Goal: Information Seeking & Learning: Learn about a topic

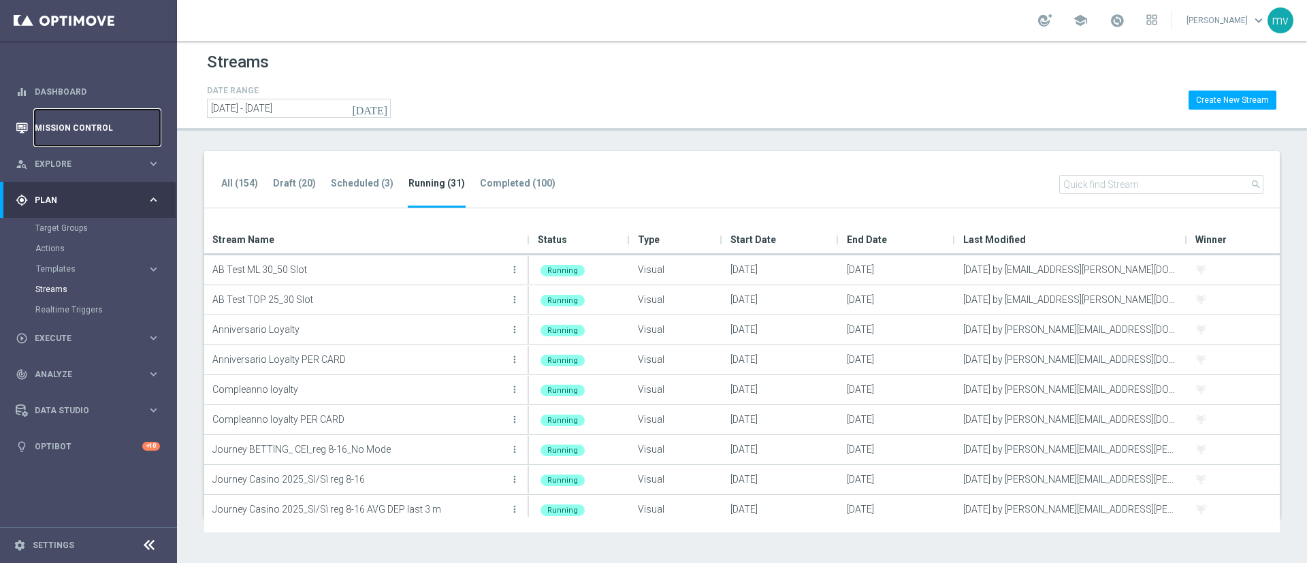
drag, startPoint x: 0, startPoint y: 0, endPoint x: 86, endPoint y: 127, distance: 153.8
click at [80, 124] on link "Mission Control" at bounding box center [97, 128] width 125 height 36
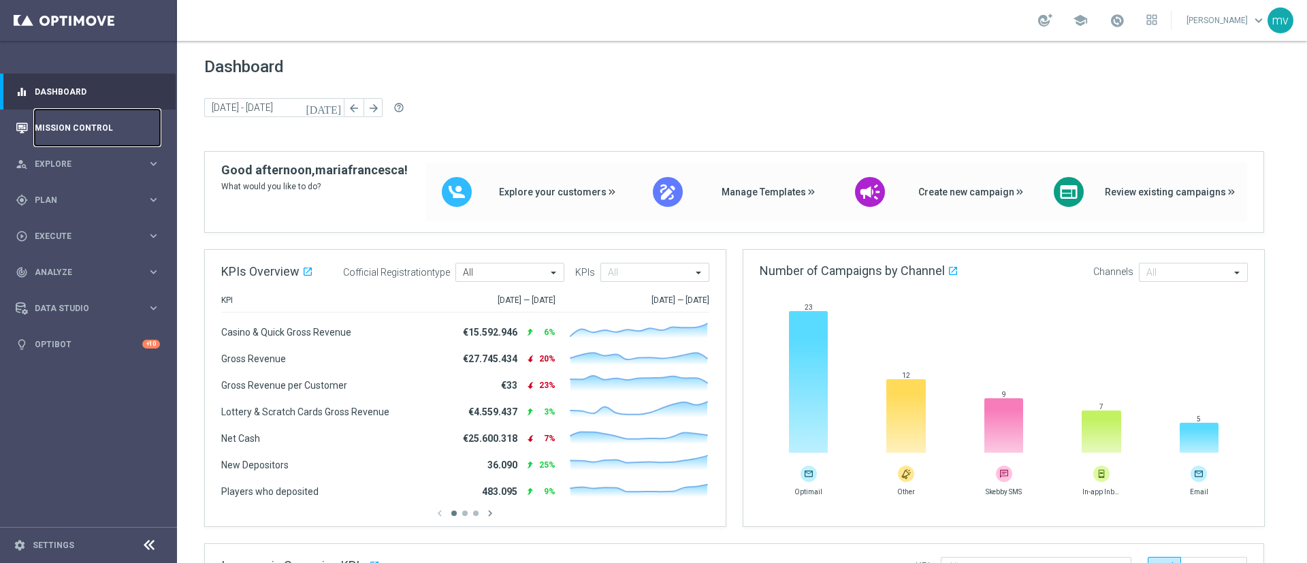
click at [91, 121] on link "Mission Control" at bounding box center [97, 128] width 125 height 36
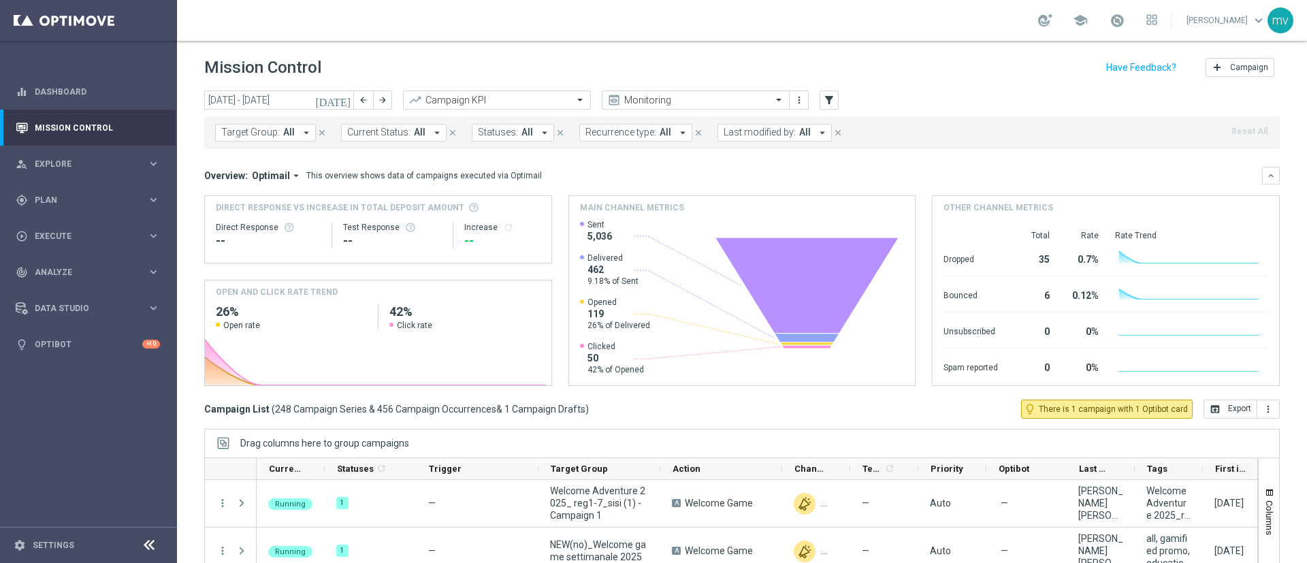
drag, startPoint x: 341, startPoint y: 95, endPoint x: 342, endPoint y: 107, distance: 12.3
click at [342, 96] on icon "[DATE]" at bounding box center [333, 100] width 37 height 12
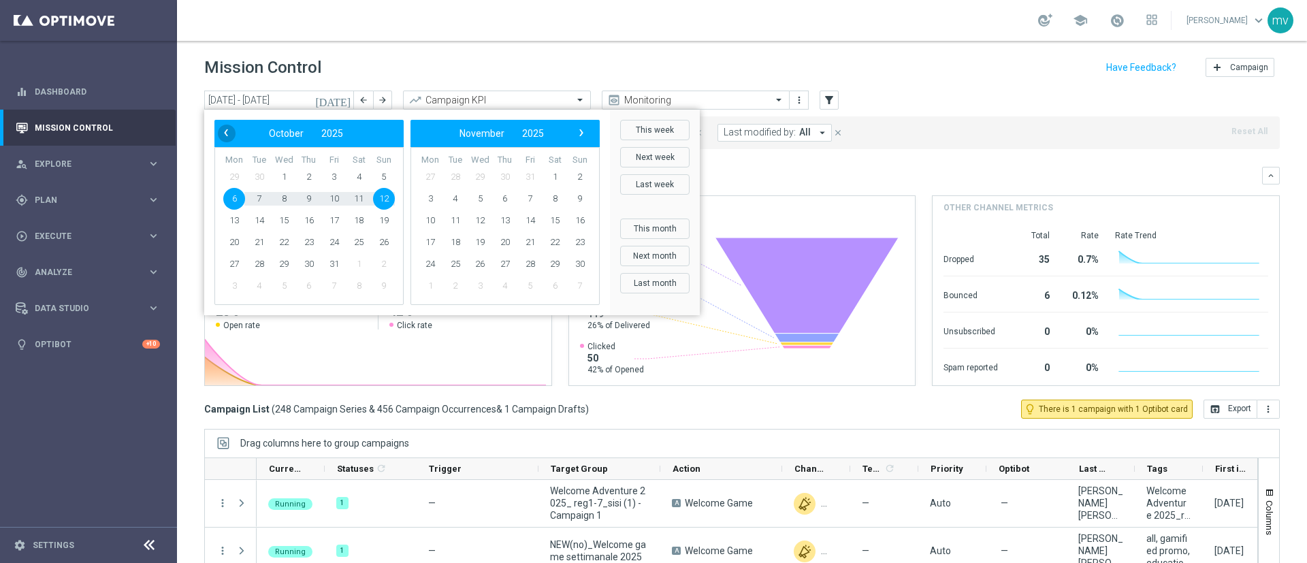
click at [225, 129] on span "‹" at bounding box center [226, 133] width 18 height 18
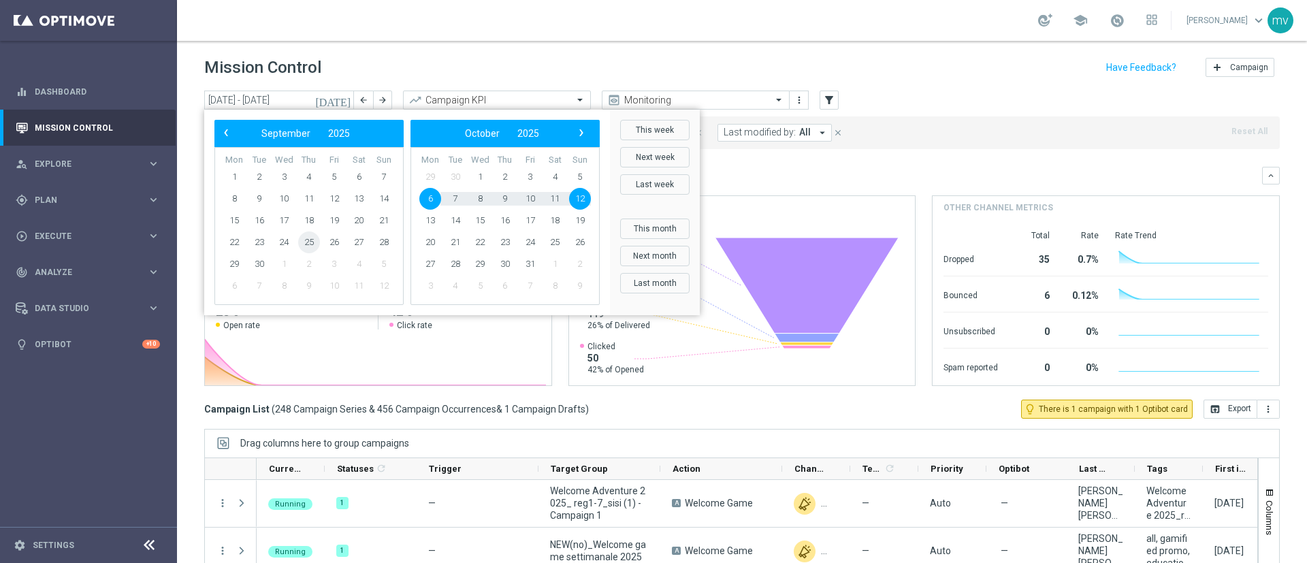
click at [311, 244] on span "25" at bounding box center [309, 242] width 22 height 22
click at [310, 242] on span "25" at bounding box center [309, 242] width 22 height 22
type input "25 Sep 2025 - 25 Sep 2025"
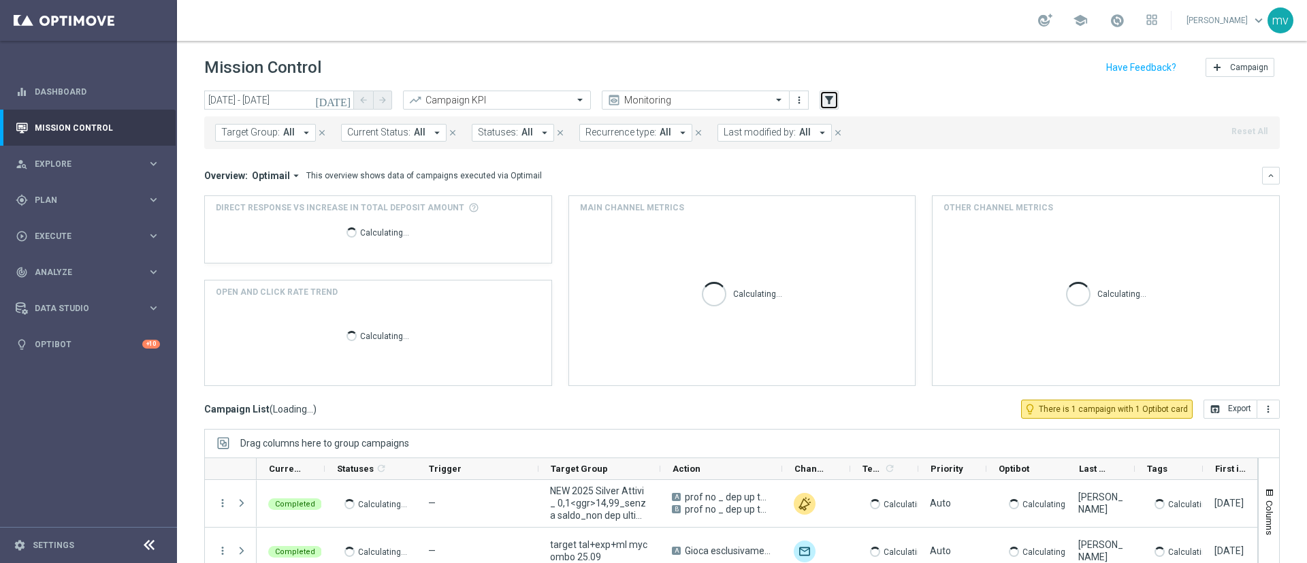
click at [827, 103] on icon "filter_alt" at bounding box center [829, 100] width 12 height 12
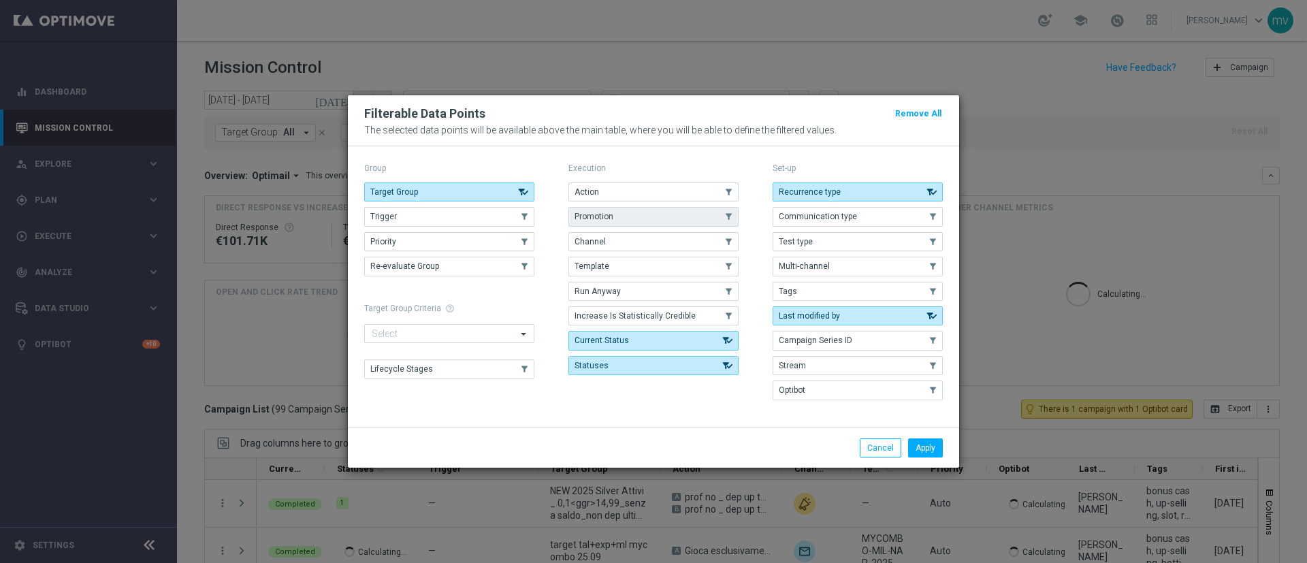
click at [627, 208] on button "Promotion" at bounding box center [653, 216] width 170 height 19
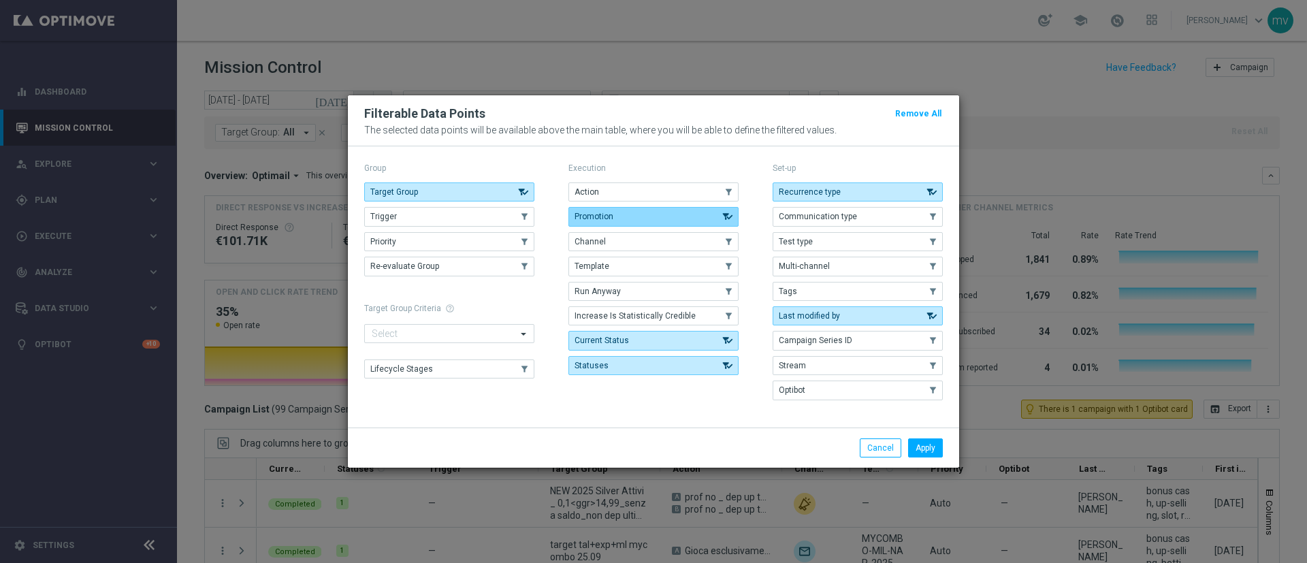
click at [627, 208] on button "Promotion" at bounding box center [653, 216] width 170 height 19
click at [932, 446] on button "Apply" at bounding box center [925, 447] width 35 height 19
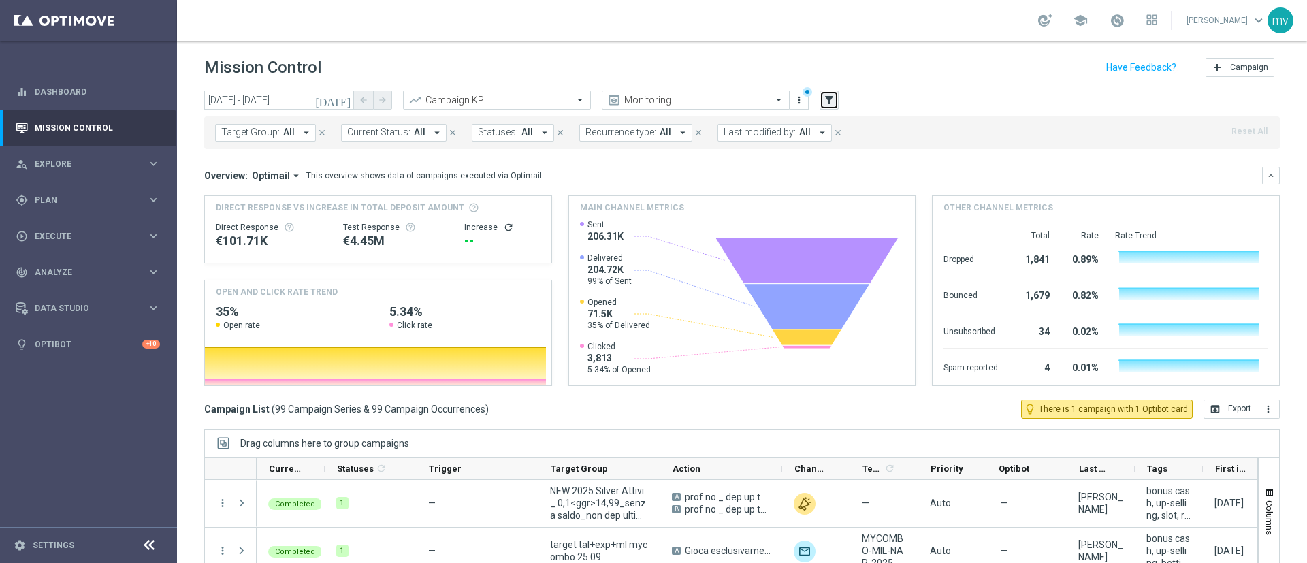
click at [835, 99] on button "filter_alt" at bounding box center [828, 100] width 19 height 19
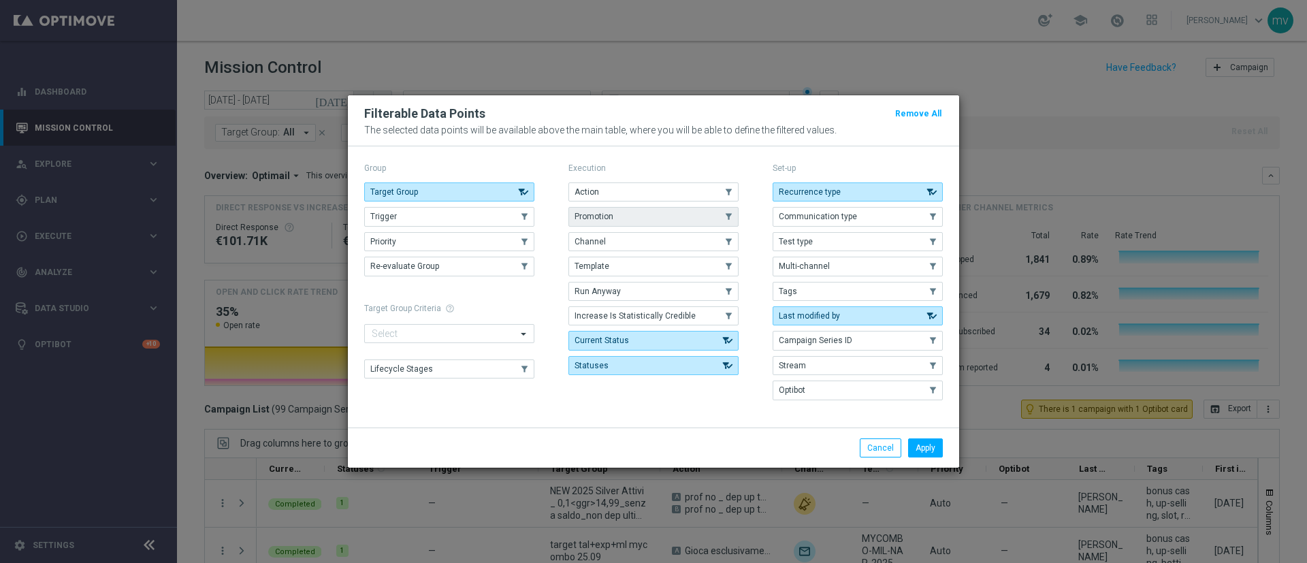
click at [638, 213] on button "Promotion" at bounding box center [653, 216] width 170 height 19
click at [923, 444] on button "Apply" at bounding box center [925, 447] width 35 height 19
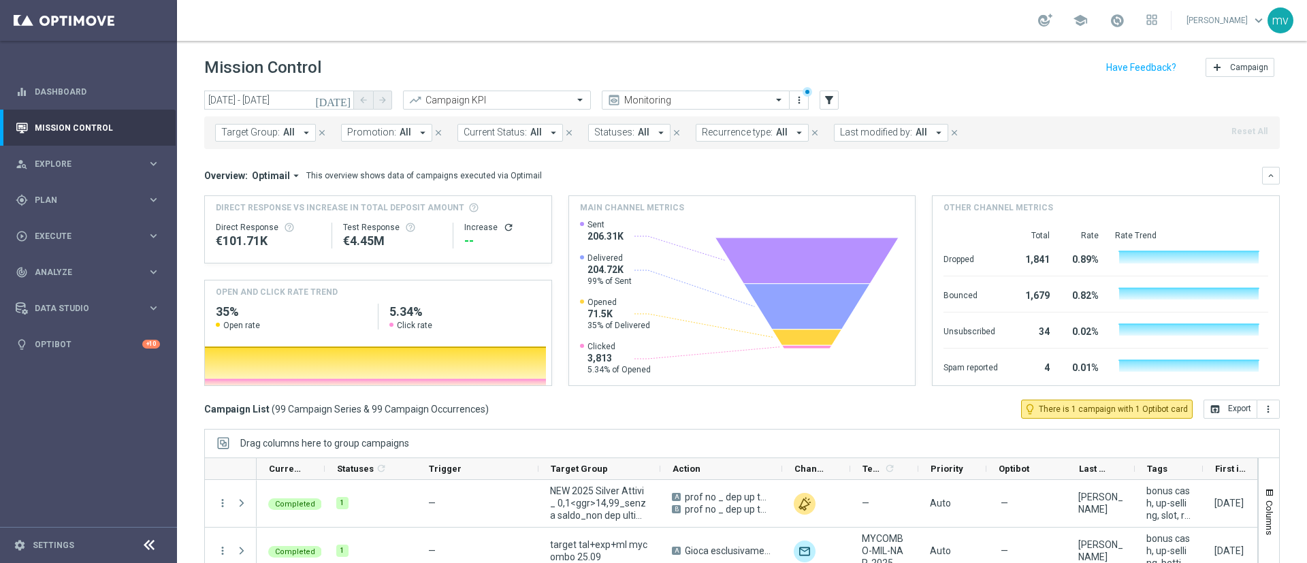
click at [374, 135] on span "Promotion:" at bounding box center [371, 133] width 49 height 12
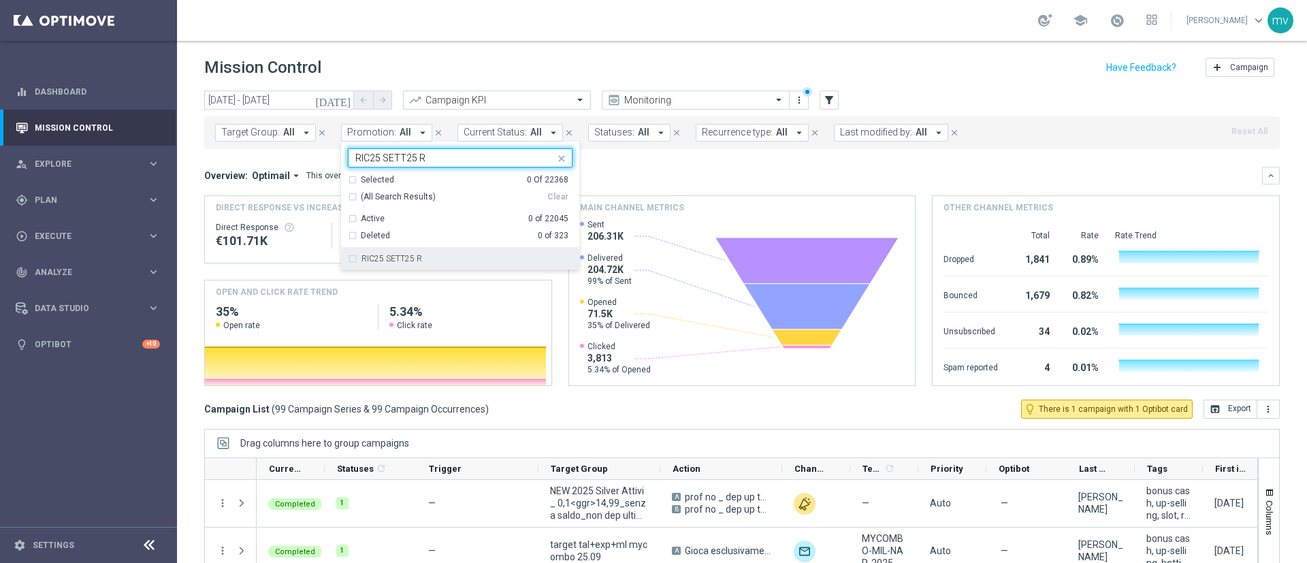
click at [348, 263] on div "RIC25 SETT25 R" at bounding box center [460, 259] width 225 height 22
type input "RIC25 SETT25 R"
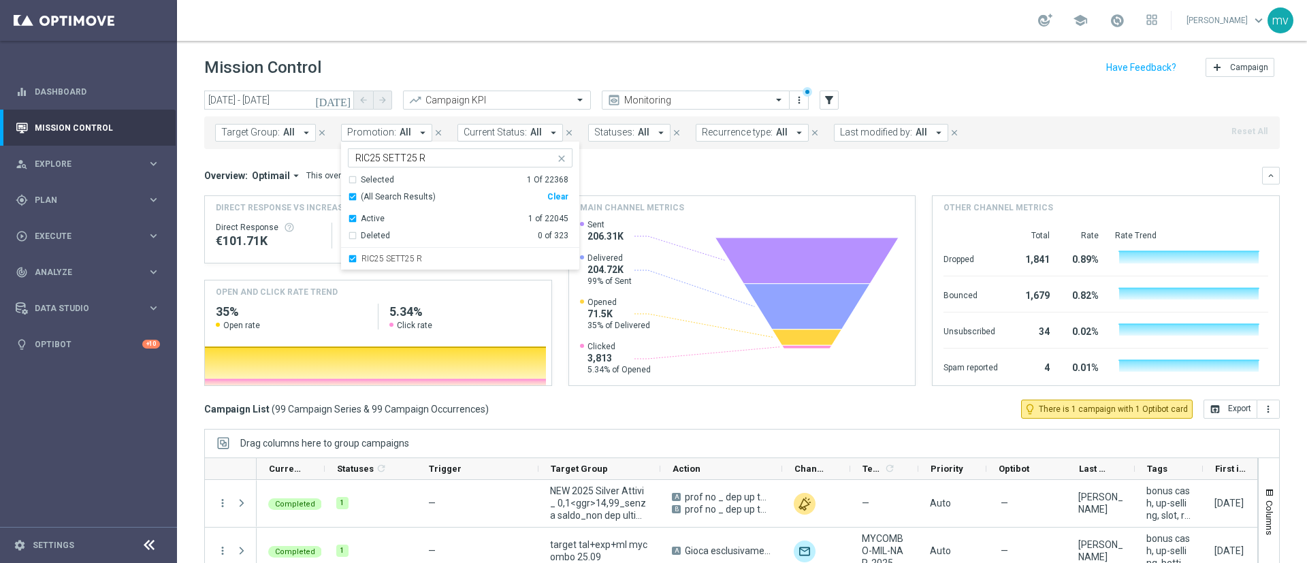
click at [731, 180] on div "Overview: Optimail arrow_drop_down This overview shows data of campaigns execut…" at bounding box center [733, 175] width 1058 height 12
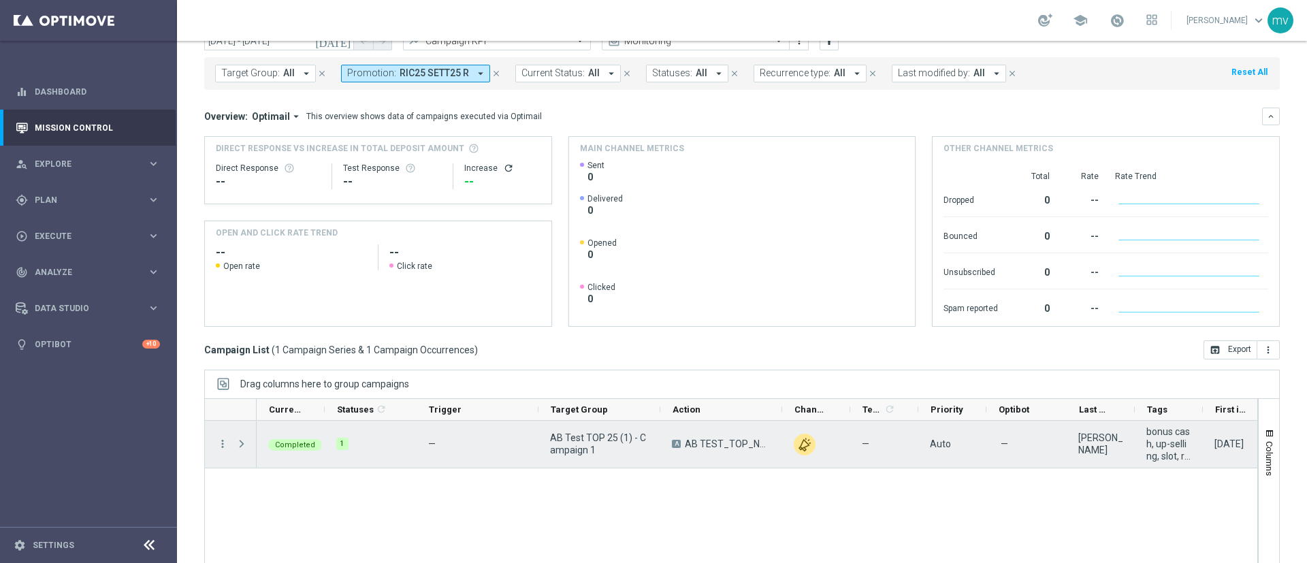
scroll to position [102, 0]
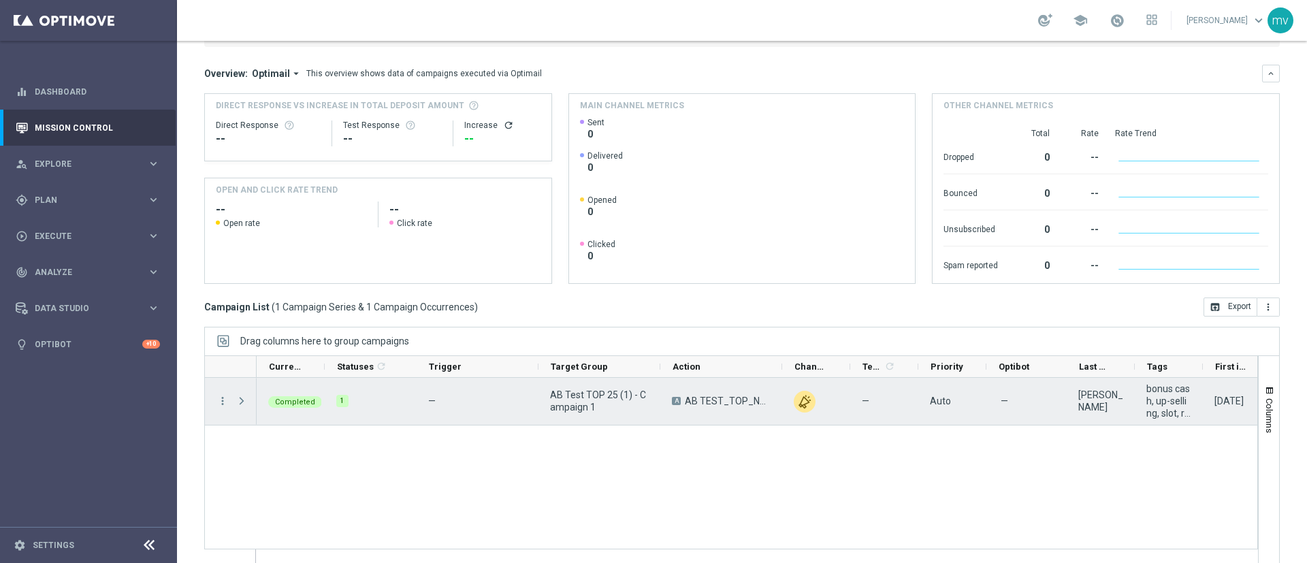
click at [246, 399] on span at bounding box center [241, 400] width 12 height 11
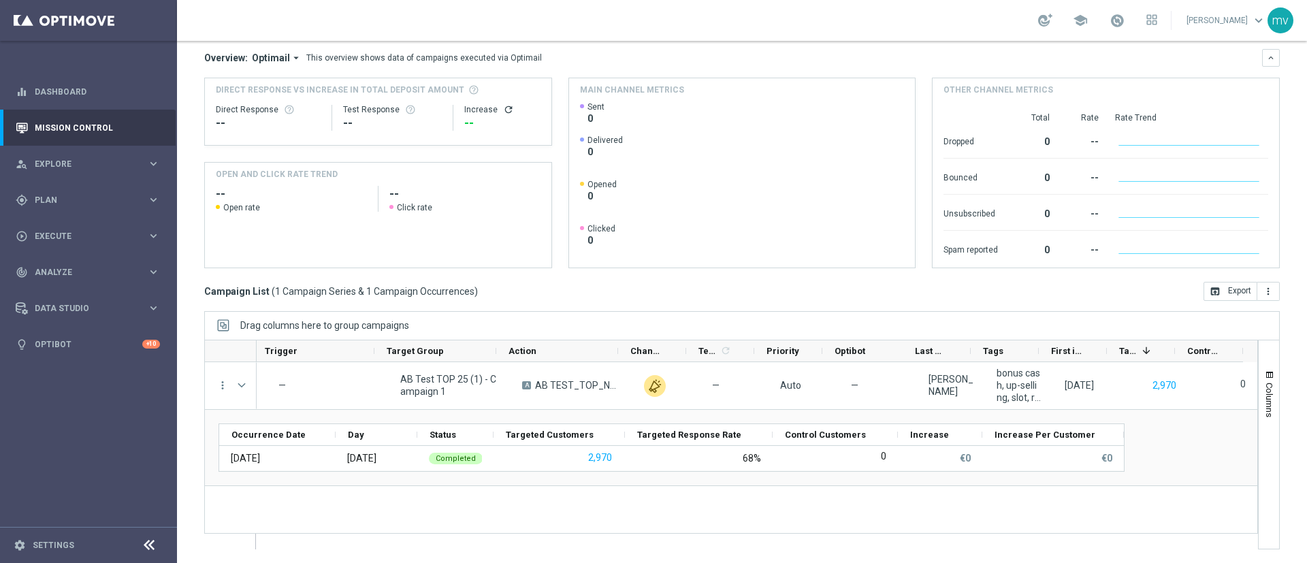
scroll to position [0, 0]
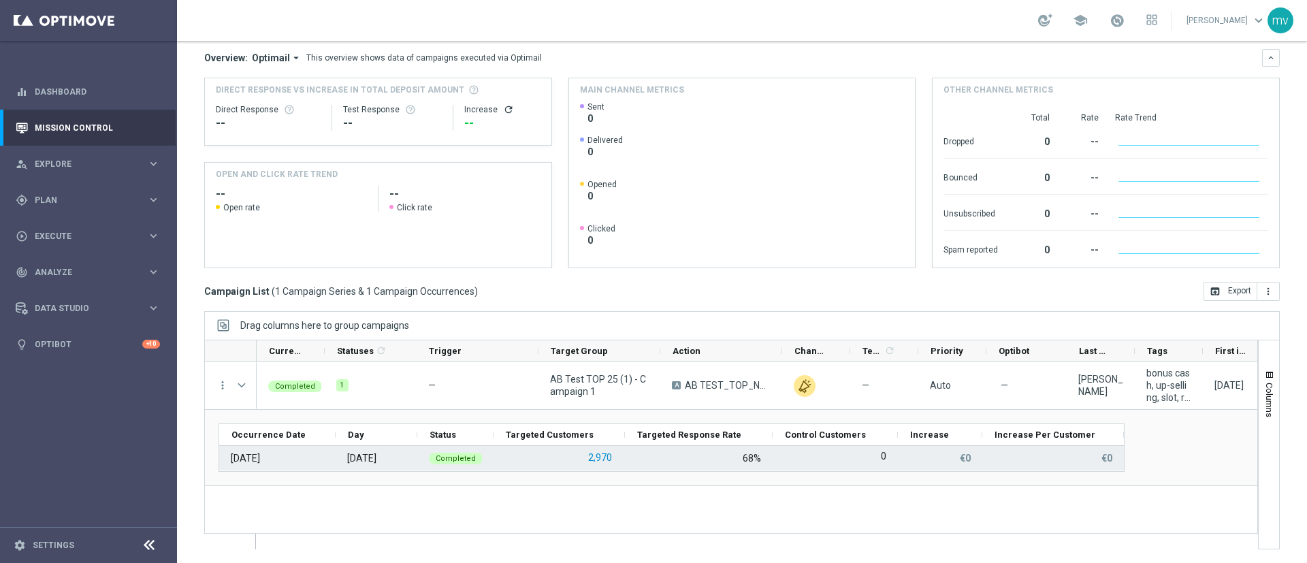
click at [599, 457] on button "2,970" at bounding box center [600, 457] width 27 height 17
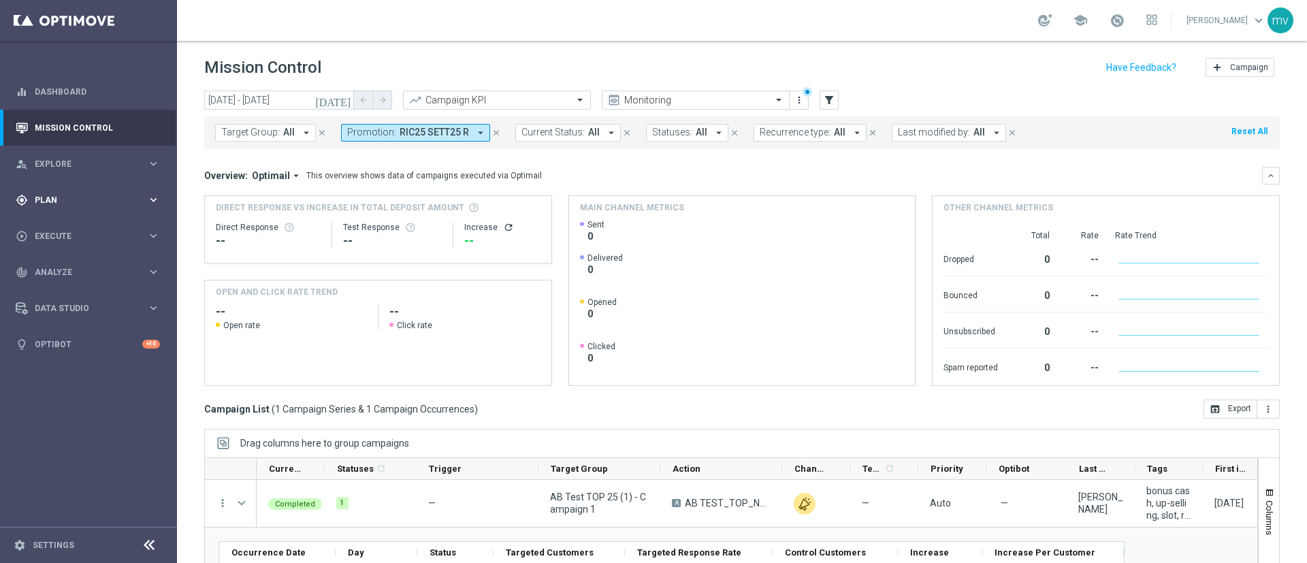
click at [63, 201] on span "Plan" at bounding box center [91, 200] width 112 height 8
click at [76, 291] on link "Streams" at bounding box center [88, 289] width 106 height 11
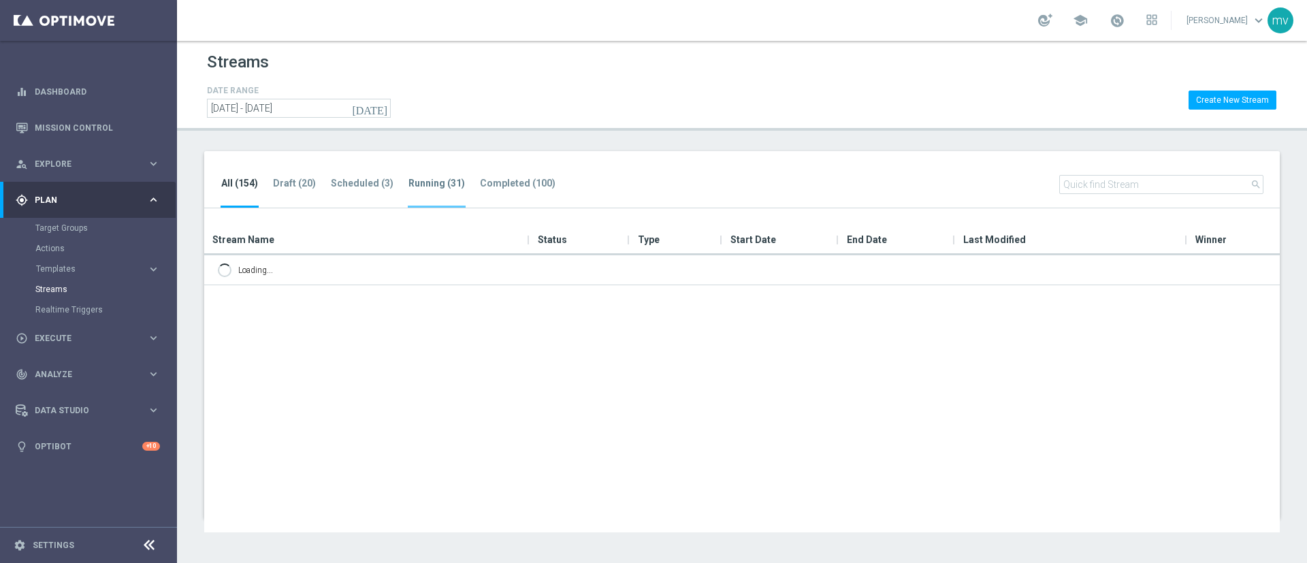
click at [441, 181] on tab-header "Running (31)" at bounding box center [436, 184] width 56 height 12
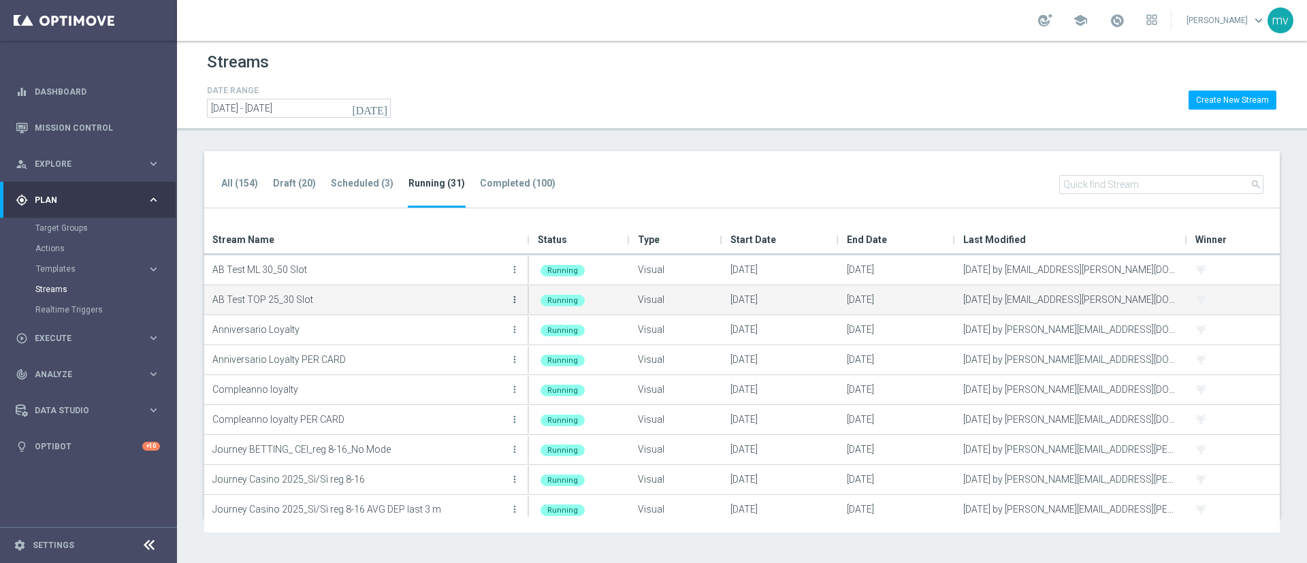
click at [517, 301] on icon "more_vert" at bounding box center [514, 299] width 11 height 11
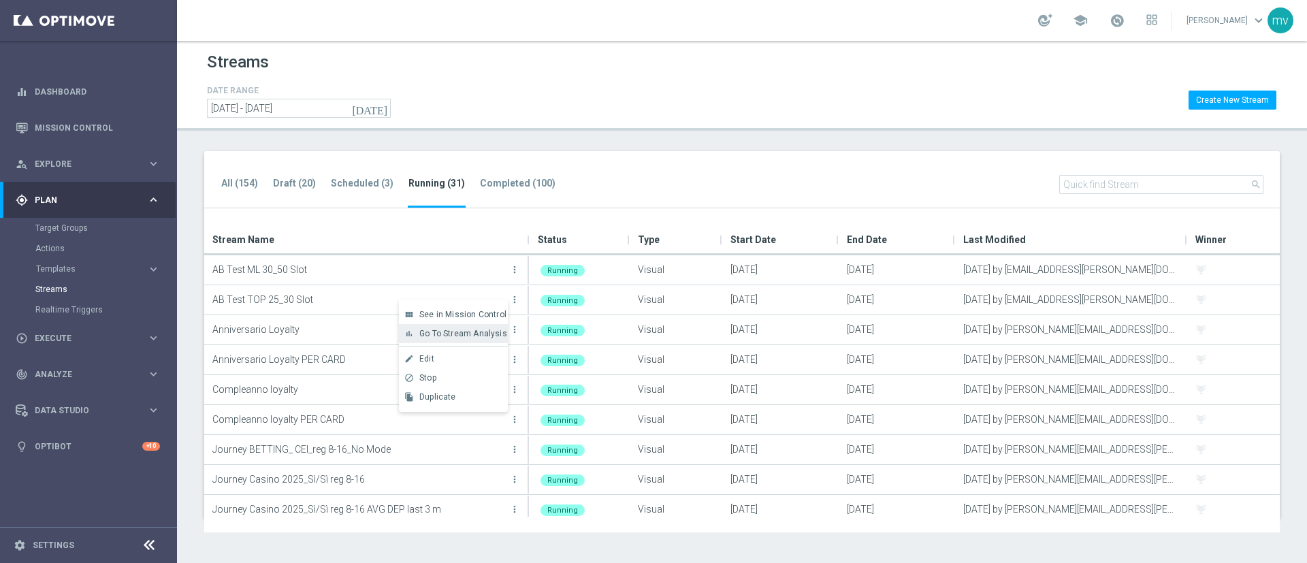
click at [463, 337] on span "Go To Stream Analysis" at bounding box center [463, 334] width 88 height 10
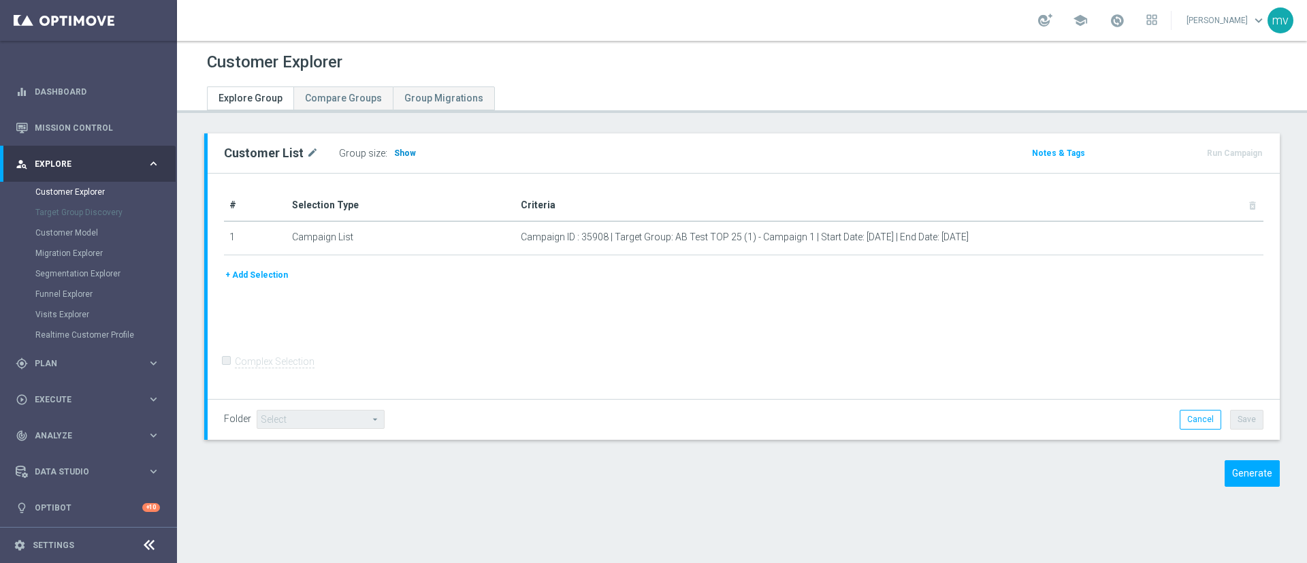
click at [401, 150] on span "Show" at bounding box center [405, 153] width 22 height 10
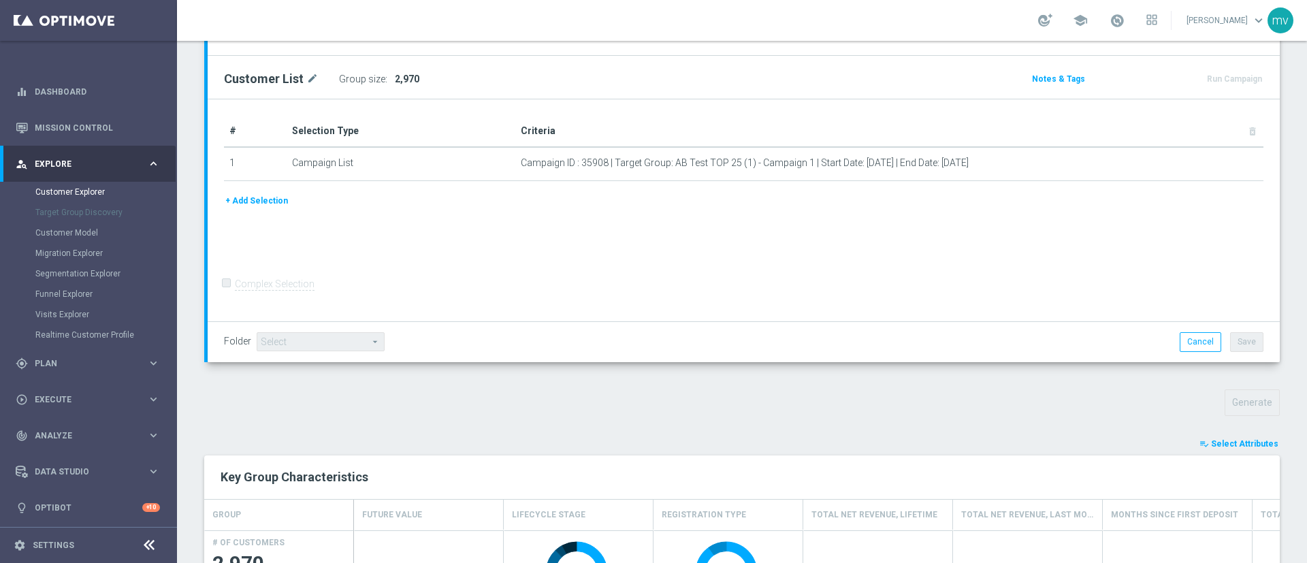
scroll to position [204, 0]
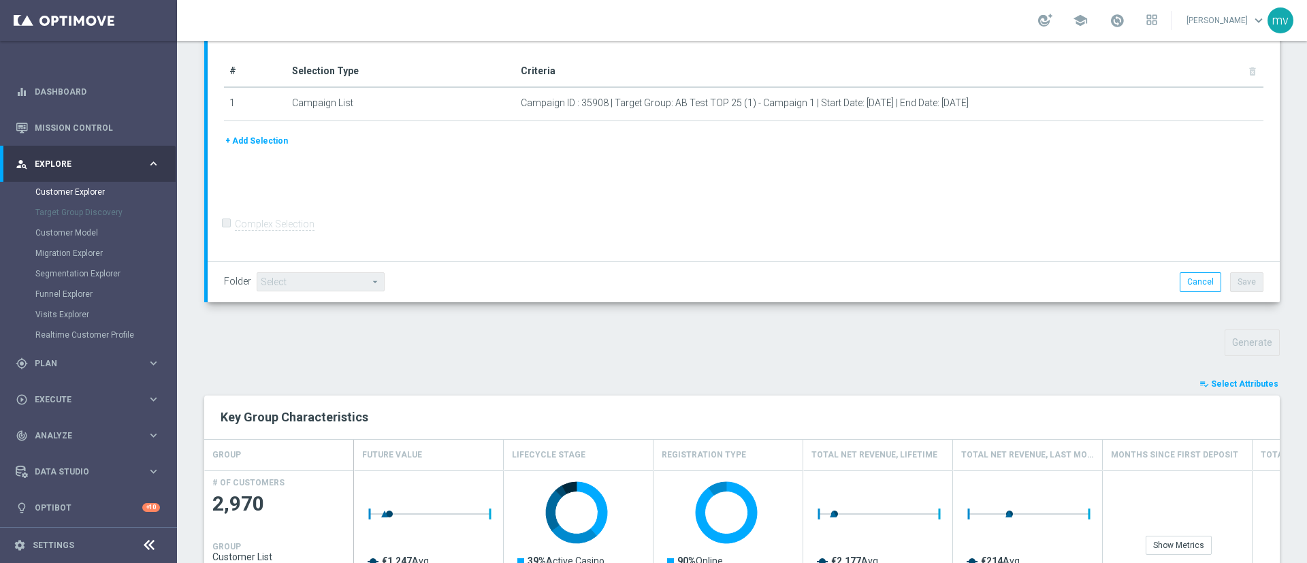
click at [1211, 382] on span "Select Attributes" at bounding box center [1244, 384] width 67 height 10
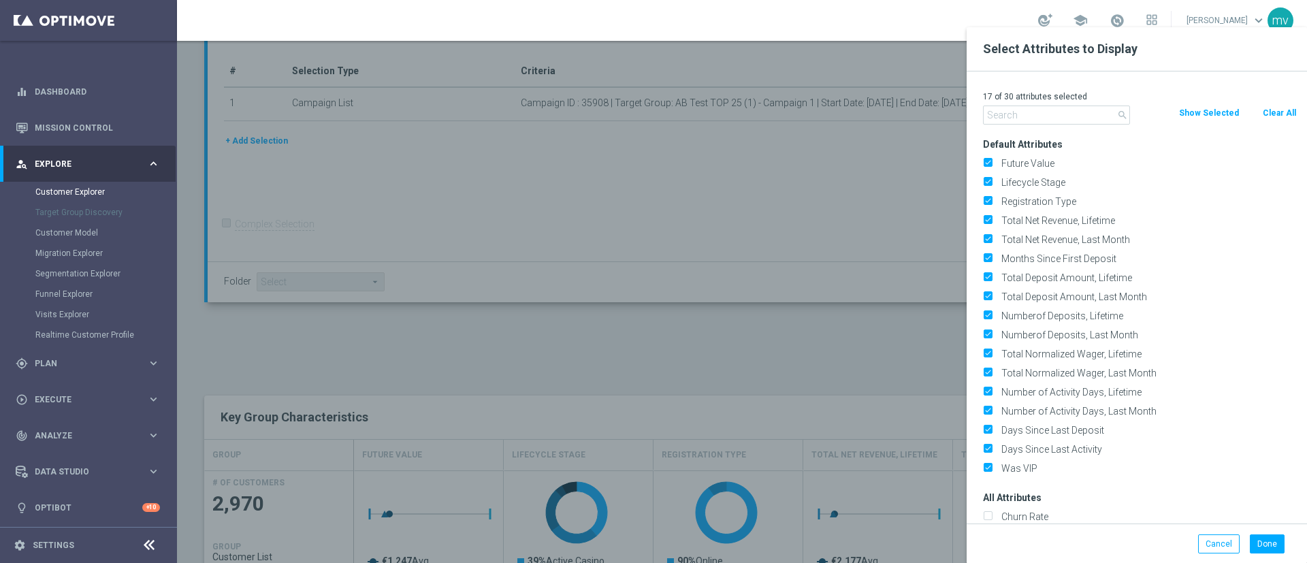
click at [1279, 112] on button "Clear All" at bounding box center [1279, 112] width 36 height 15
checkbox input "false"
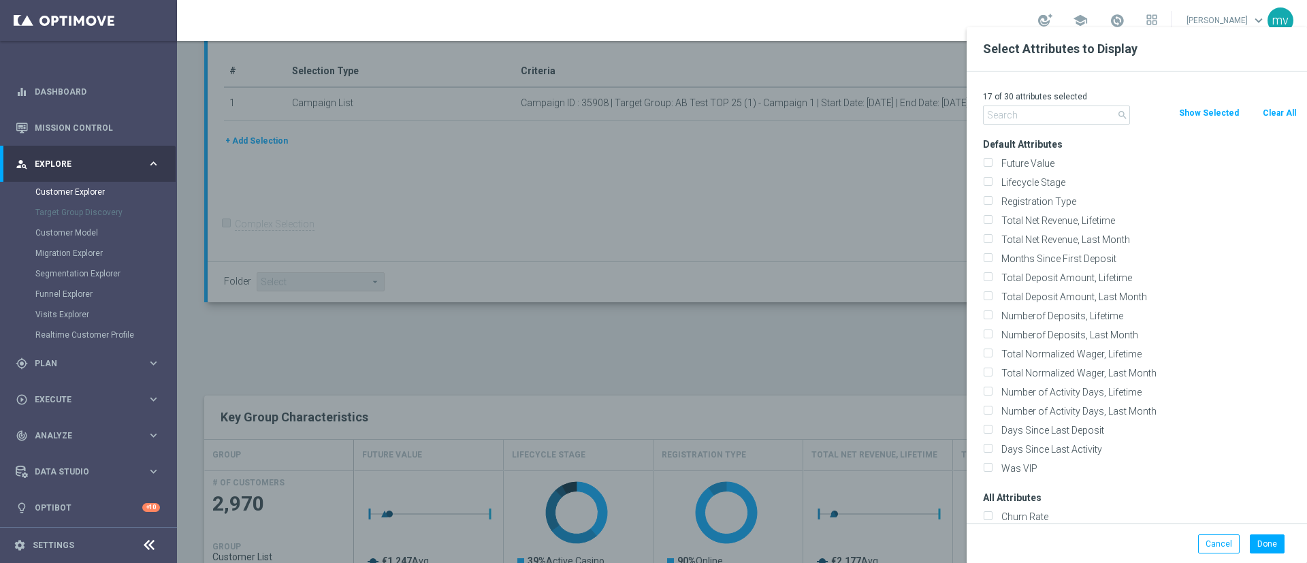
checkbox input "false"
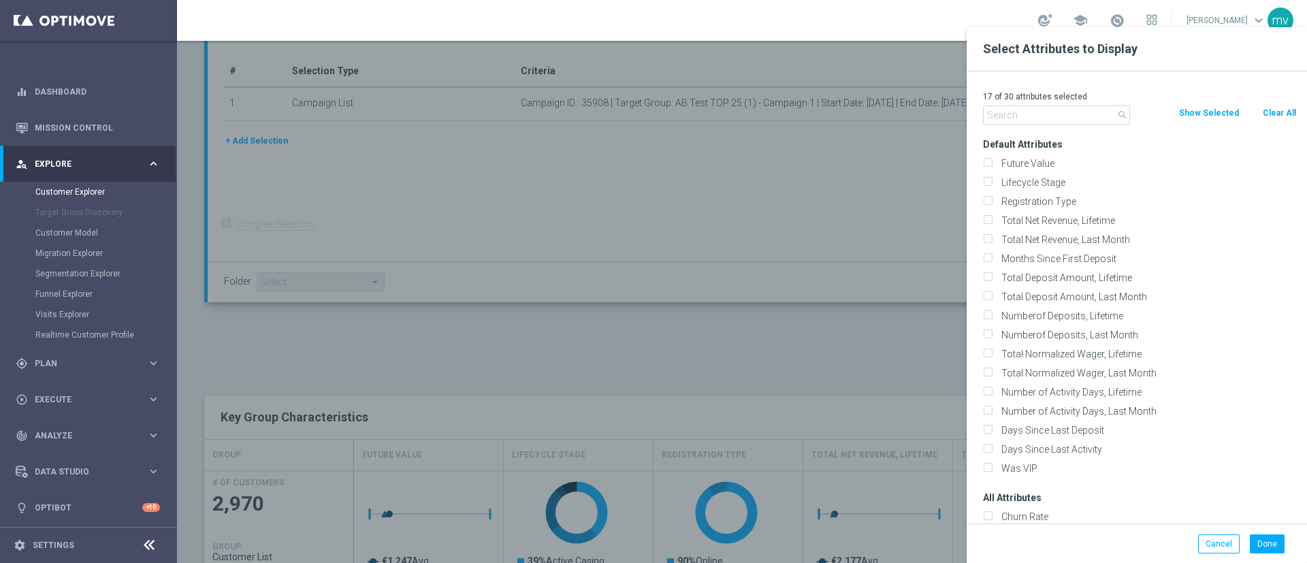
checkbox input "false"
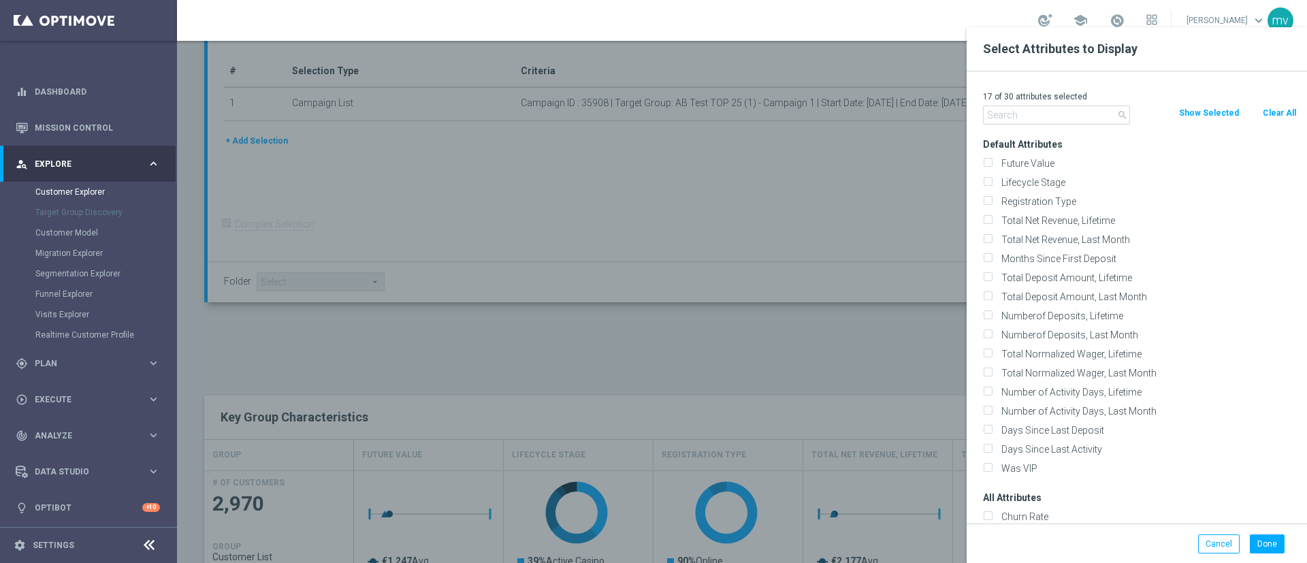
checkbox input "false"
click at [1063, 109] on input "text" at bounding box center [1056, 114] width 147 height 19
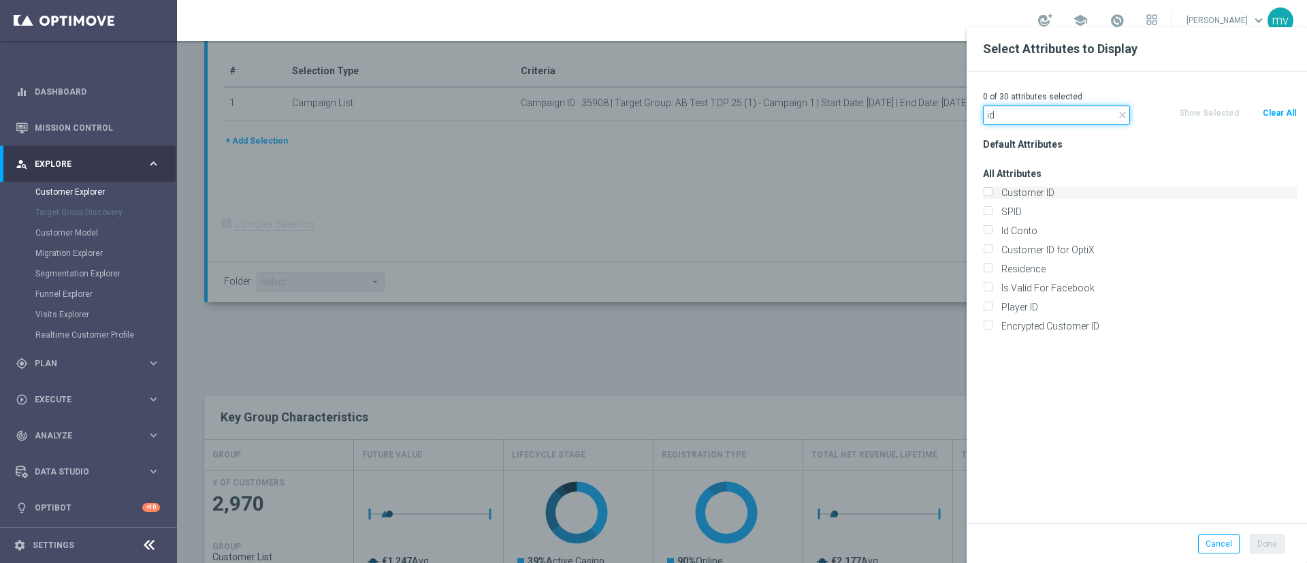
type input "id"
click at [996, 193] on label "Customer ID" at bounding box center [1146, 192] width 300 height 12
click at [991, 193] on input "Customer ID" at bounding box center [987, 194] width 9 height 9
checkbox input "true"
click at [996, 226] on label "Id Conto" at bounding box center [1146, 231] width 300 height 12
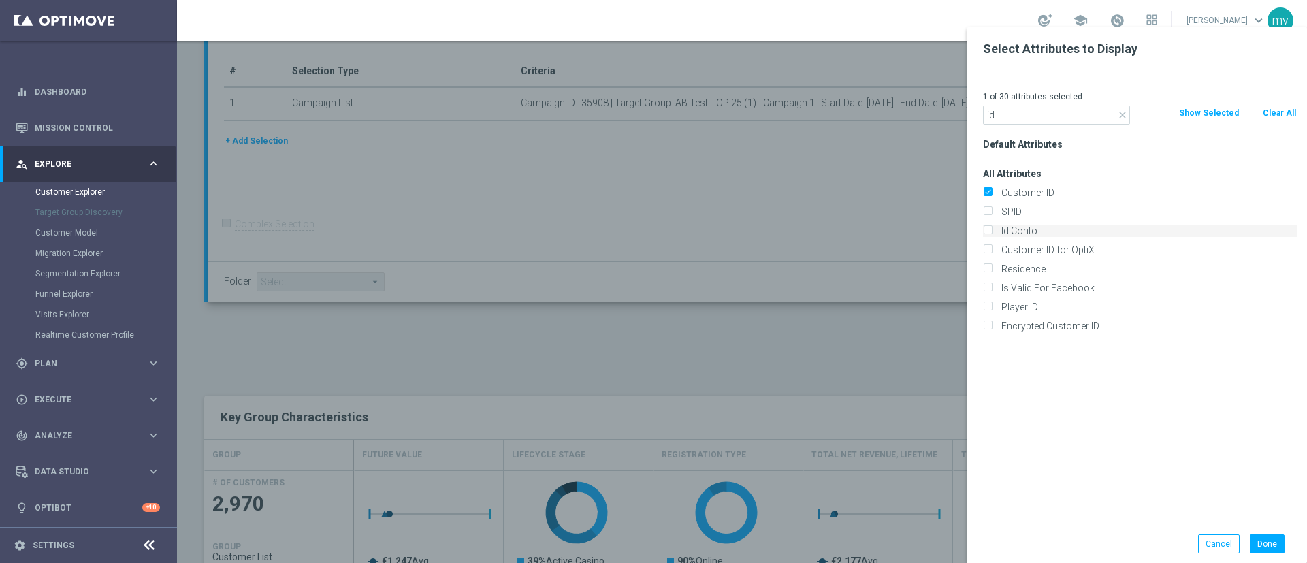
click at [988, 228] on input "Id Conto" at bounding box center [987, 232] width 9 height 9
checkbox input "true"
drag, startPoint x: 1281, startPoint y: 542, endPoint x: 1198, endPoint y: 521, distance: 84.8
click at [1281, 542] on button "Done" at bounding box center [1266, 543] width 35 height 19
type input "Search"
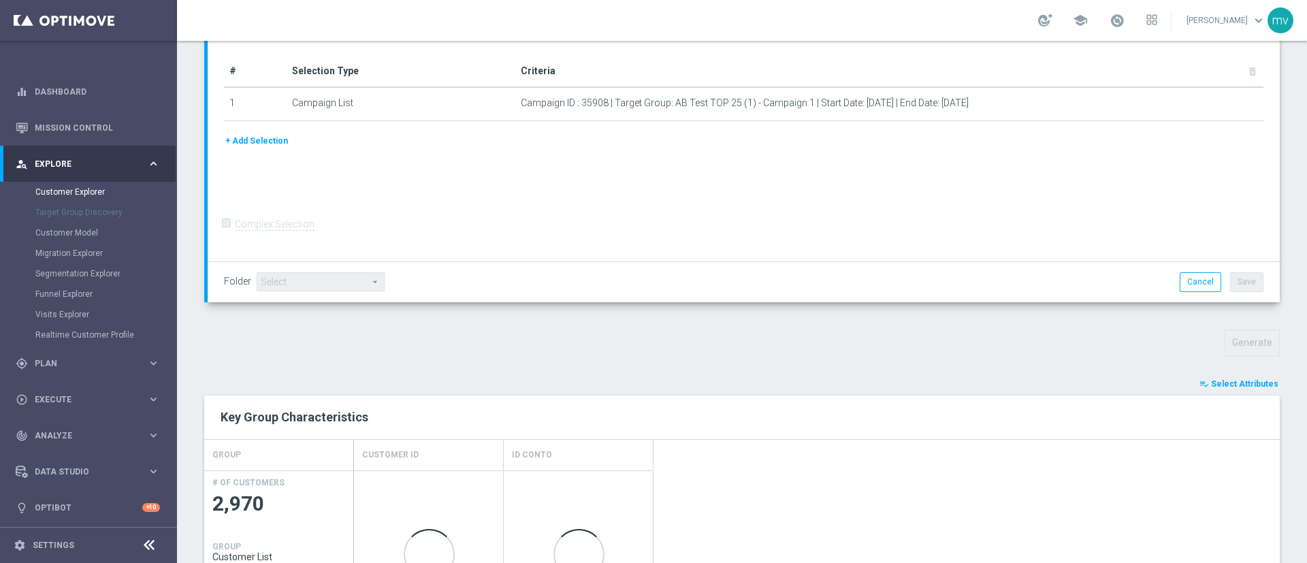
scroll to position [710, 0]
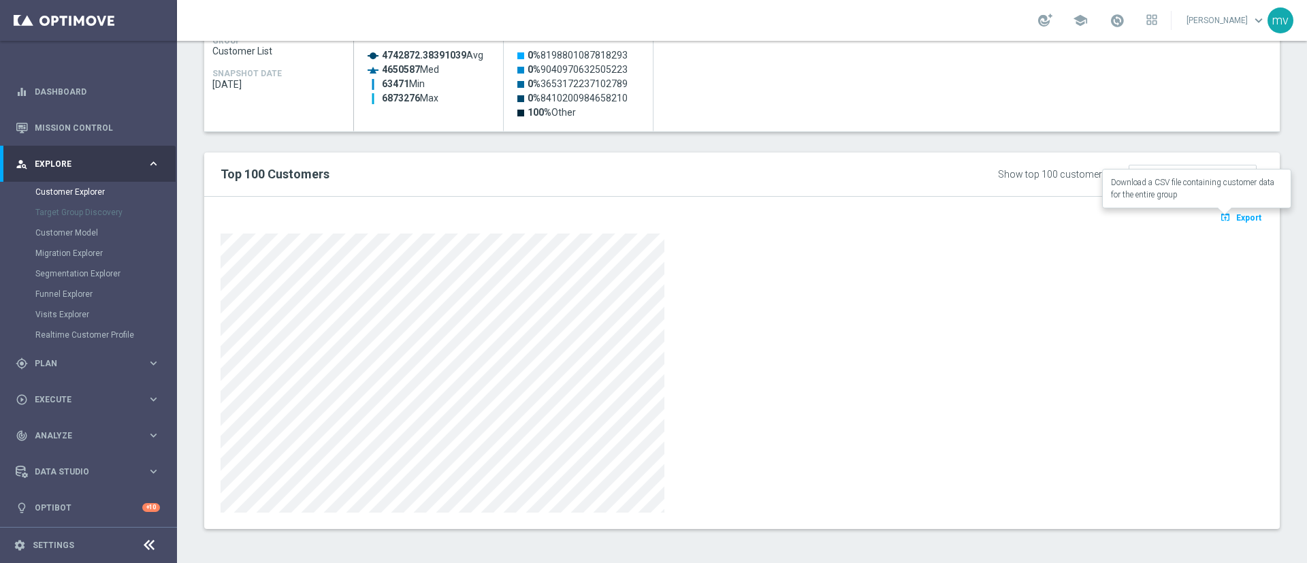
click at [1236, 216] on span "Export" at bounding box center [1248, 218] width 25 height 10
click at [1219, 216] on icon "open_in_browser" at bounding box center [1226, 217] width 14 height 11
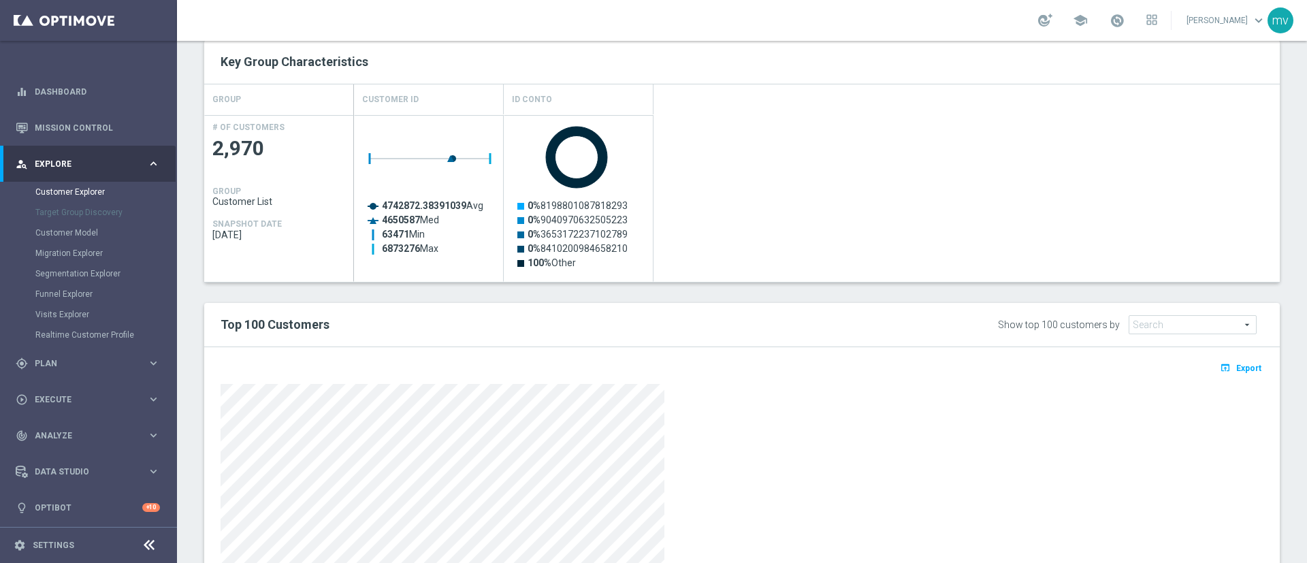
scroll to position [506, 0]
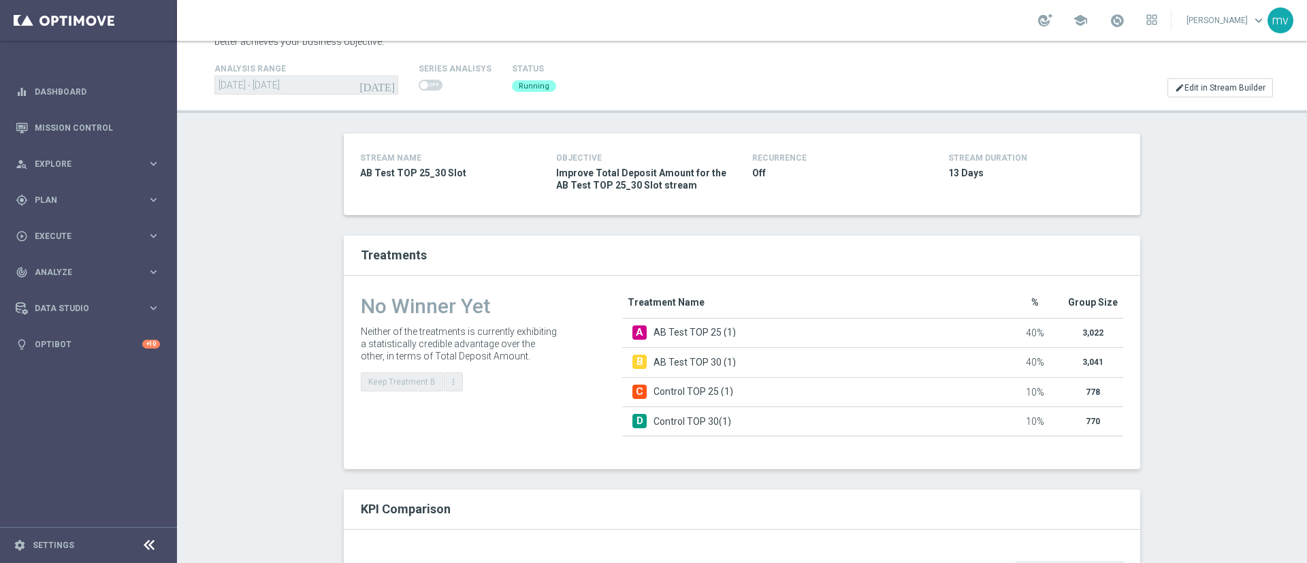
scroll to position [102, 0]
